Goal: Information Seeking & Learning: Check status

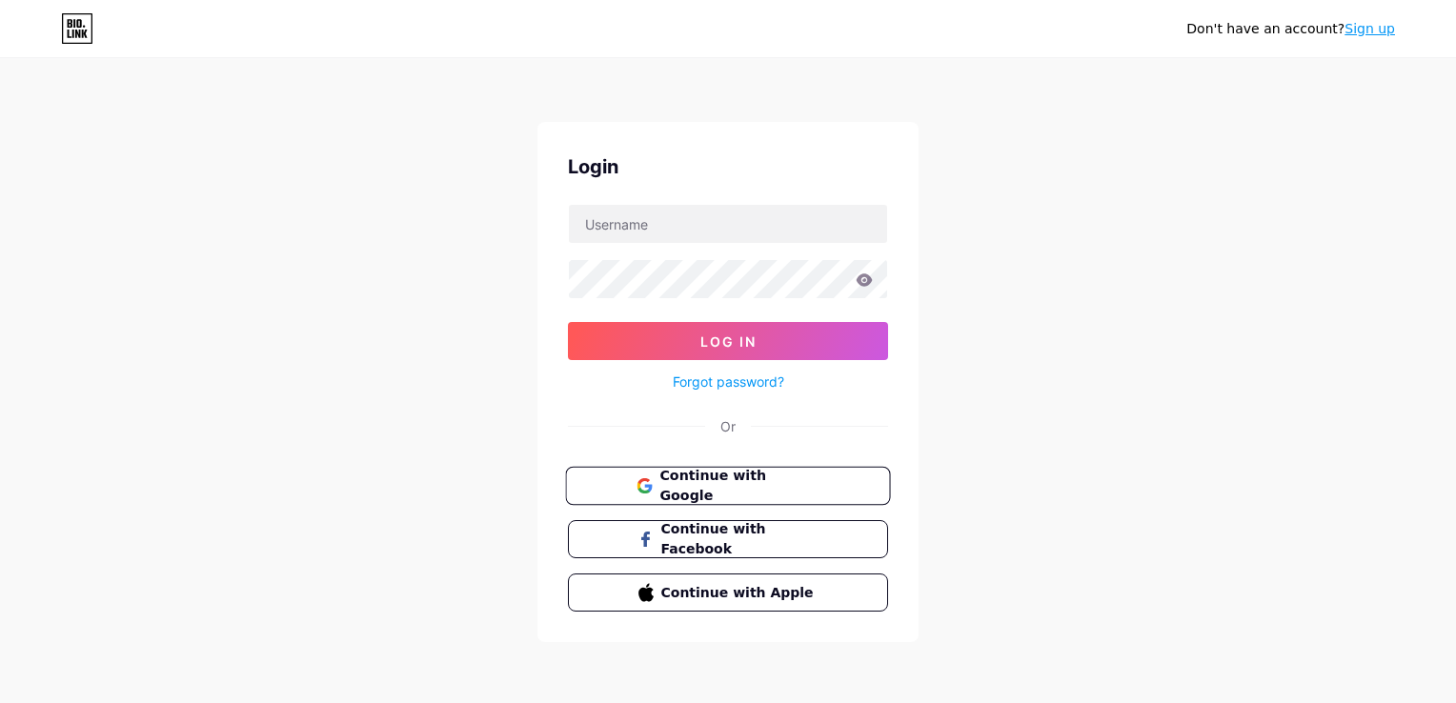
click at [663, 474] on span "Continue with Google" at bounding box center [738, 486] width 159 height 41
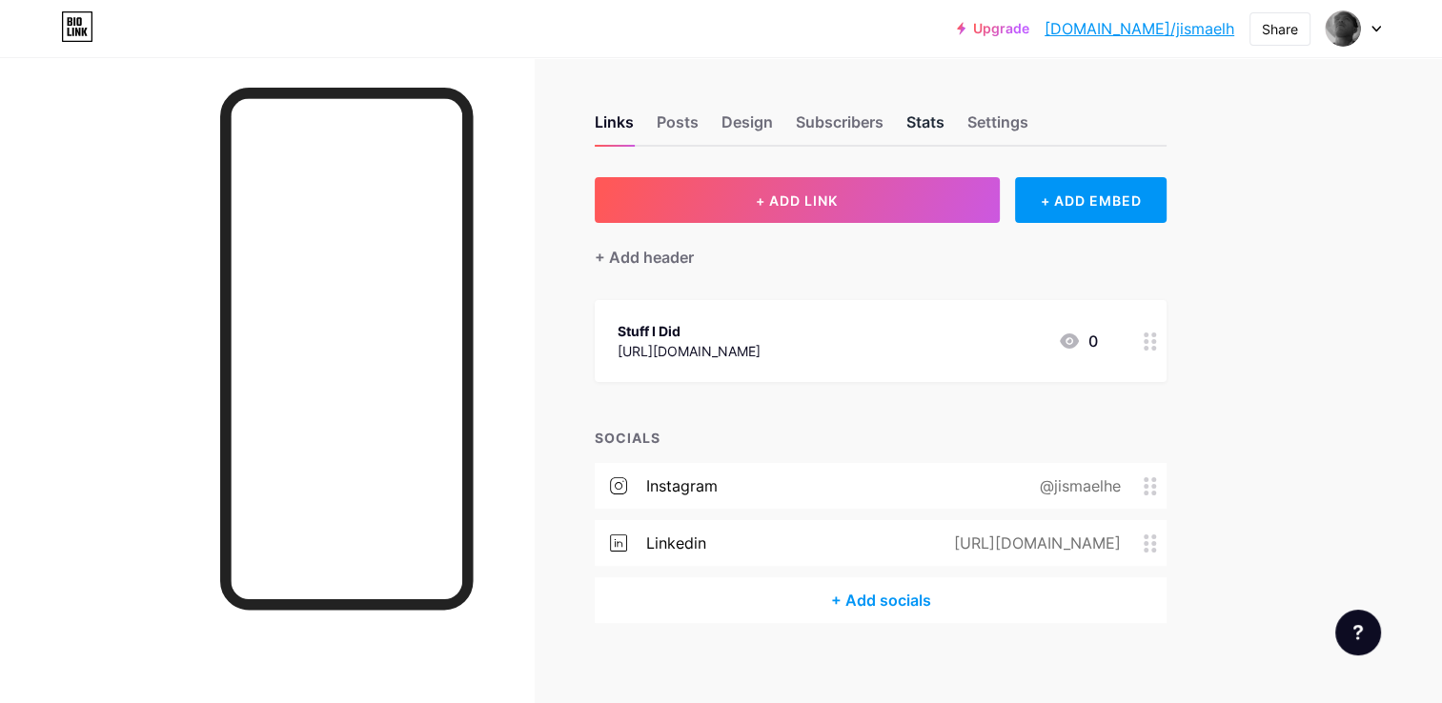
click at [923, 112] on div "Stats" at bounding box center [925, 128] width 38 height 34
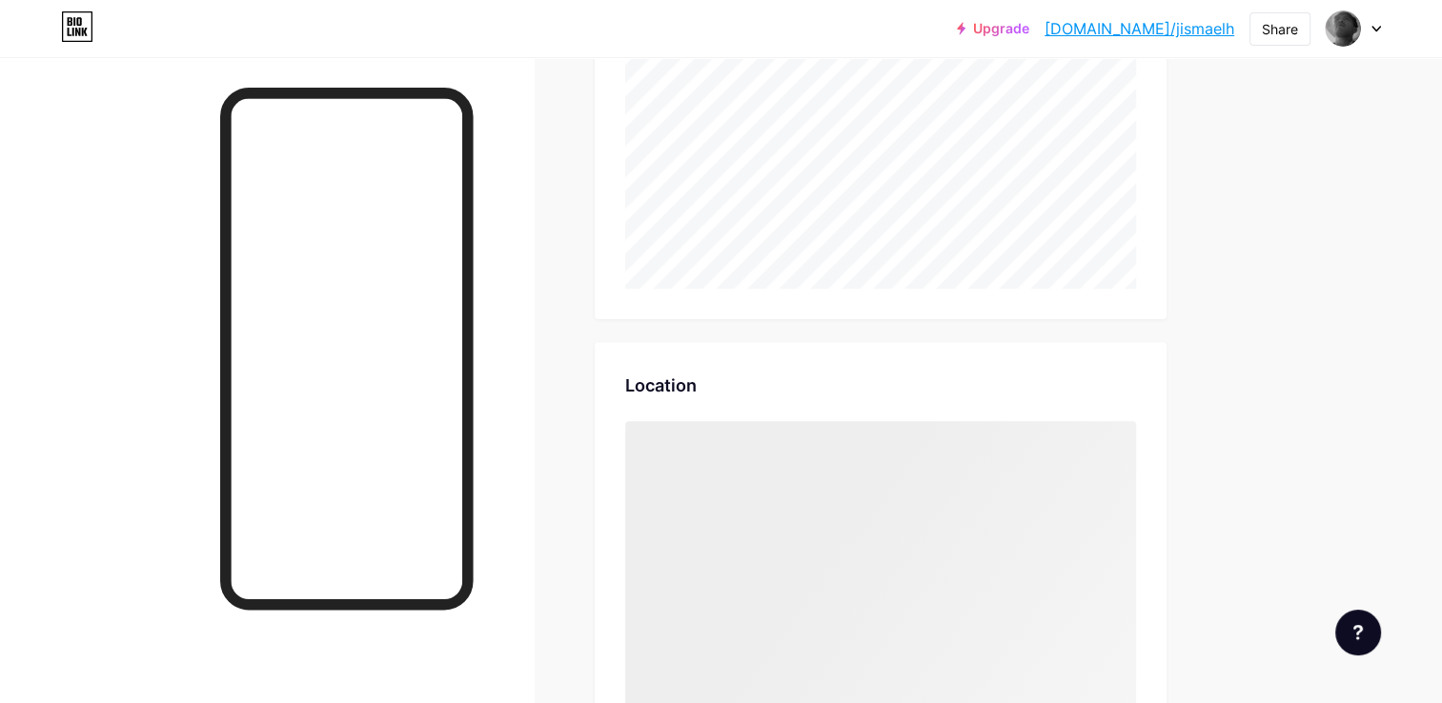
scroll to position [703, 1441]
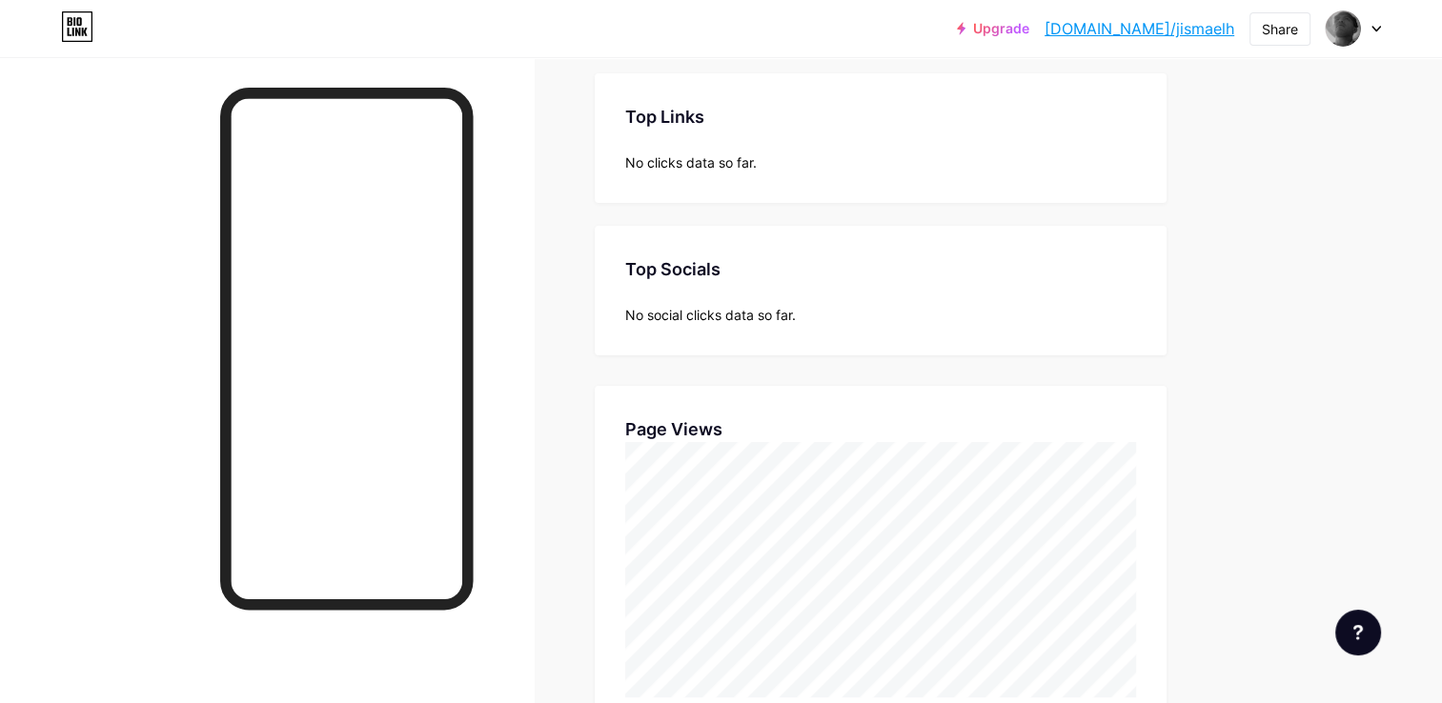
scroll to position [155, 0]
